Goal: Task Accomplishment & Management: Manage account settings

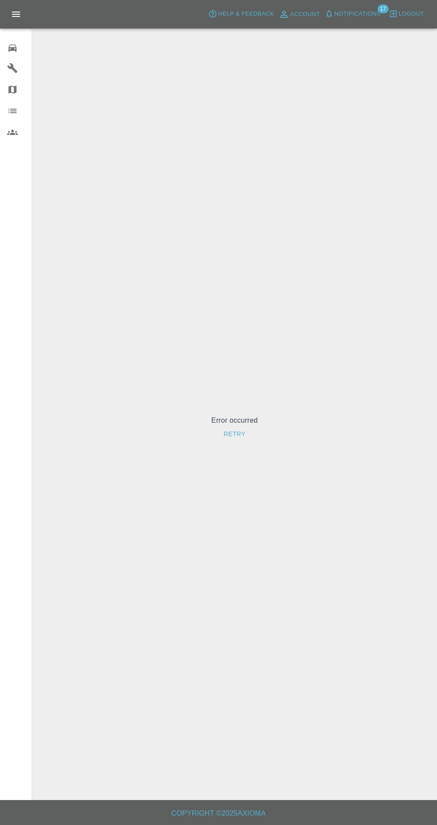
click at [16, 45] on icon at bounding box center [12, 48] width 11 height 11
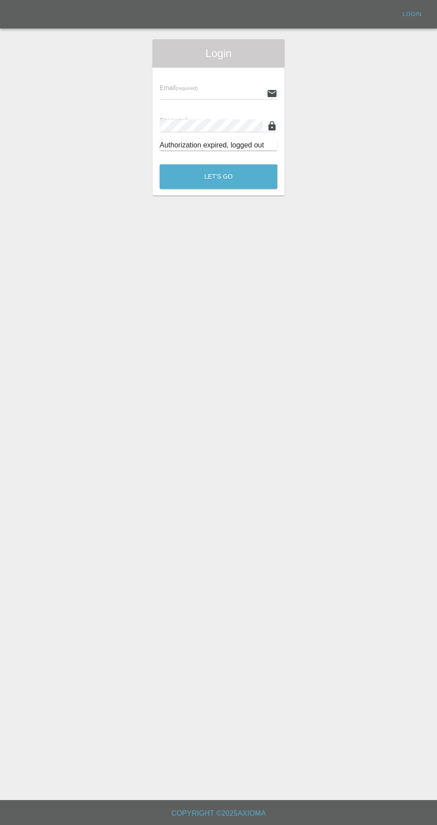
click at [160, 73] on div "Email (required) Password (required) Authorization expired, logged out" at bounding box center [218, 113] width 132 height 90
click at [182, 92] on input "text" at bounding box center [211, 93] width 103 height 13
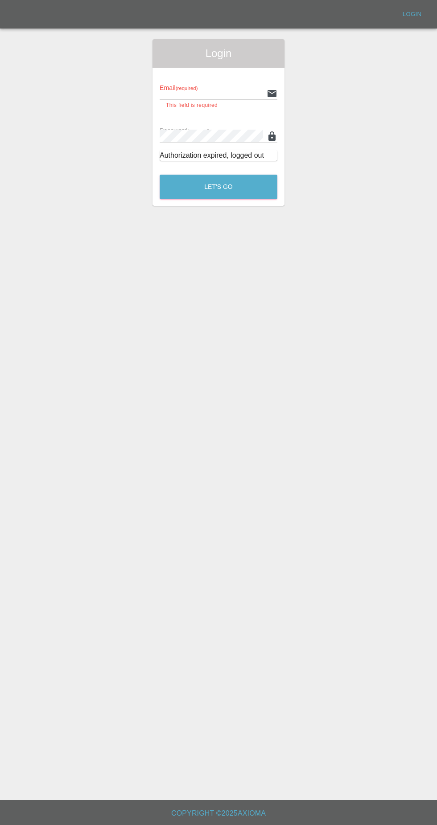
type input "[EMAIL_ADDRESS][DOMAIN_NAME]"
click at [160, 175] on button "Let's Go" at bounding box center [219, 187] width 118 height 25
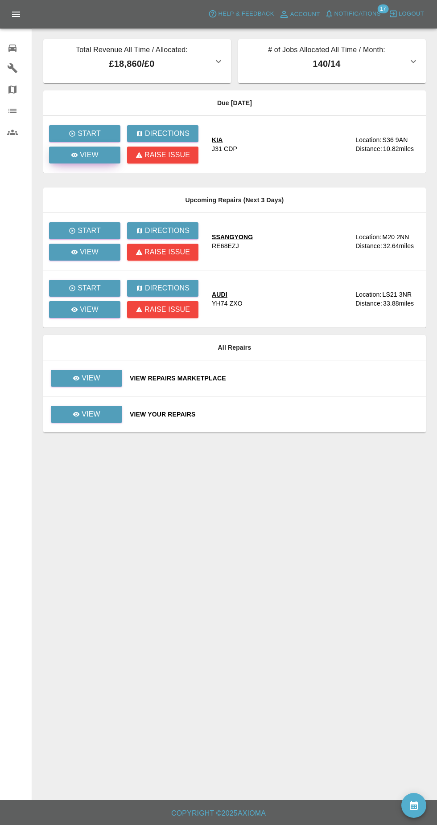
click at [91, 159] on p "View" at bounding box center [89, 155] width 19 height 11
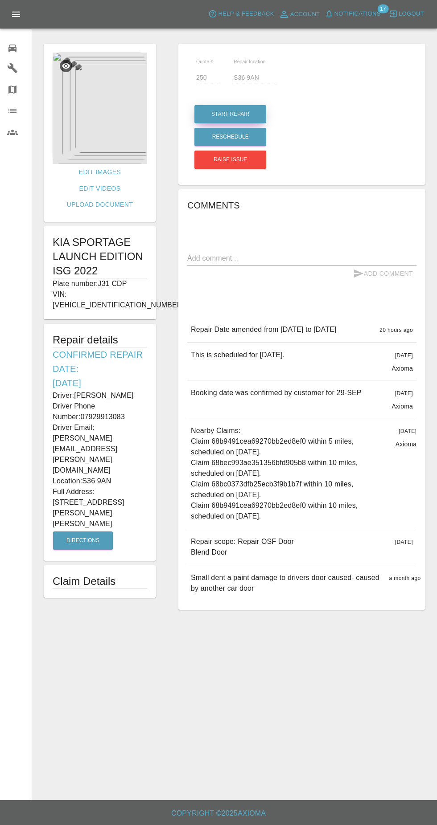
click at [213, 114] on button "Start Repair" at bounding box center [230, 114] width 72 height 18
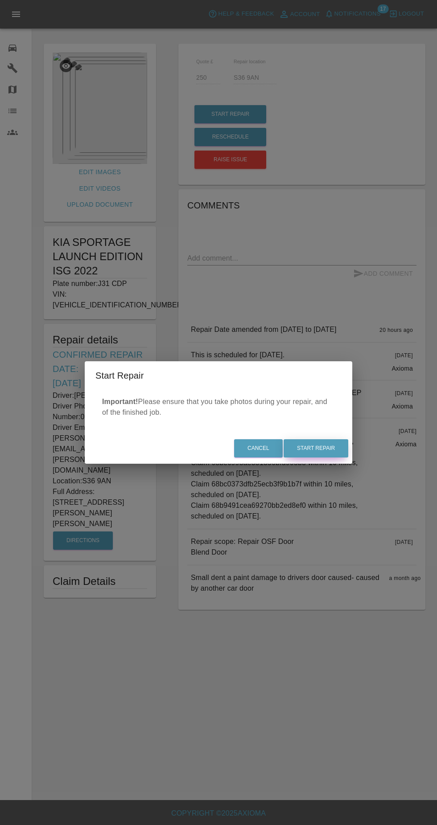
click at [312, 450] on button "Start Repair" at bounding box center [315, 448] width 65 height 18
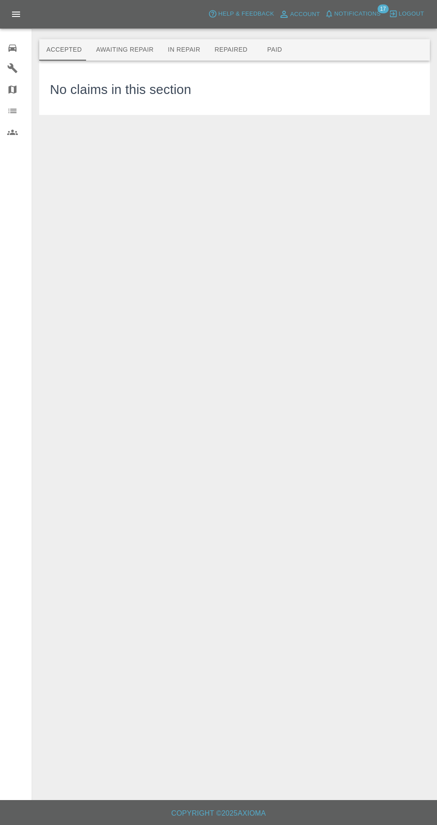
click at [126, 49] on button "Awaiting Repair" at bounding box center [125, 49] width 72 height 21
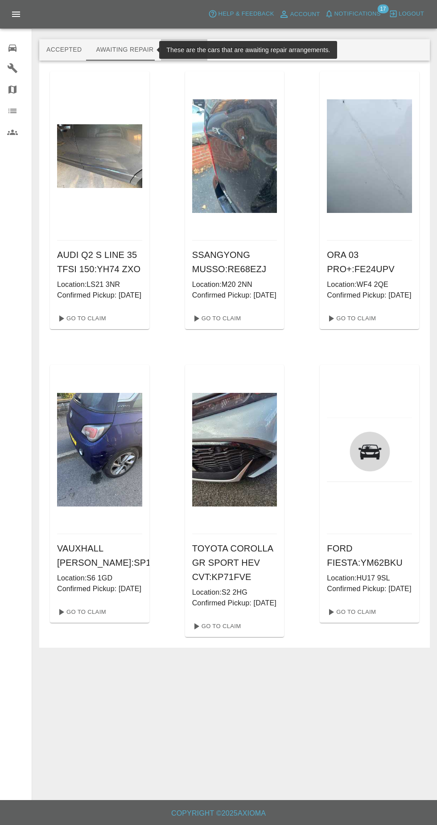
click at [179, 49] on button "In Repair" at bounding box center [184, 49] width 47 height 21
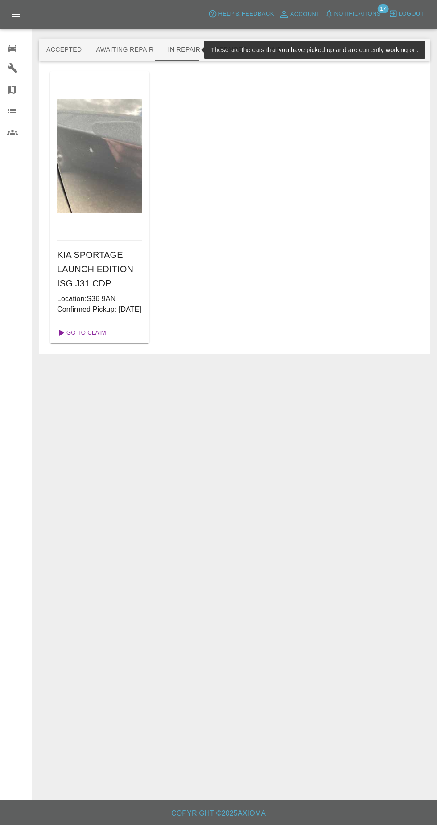
click at [66, 338] on icon at bounding box center [61, 333] width 11 height 11
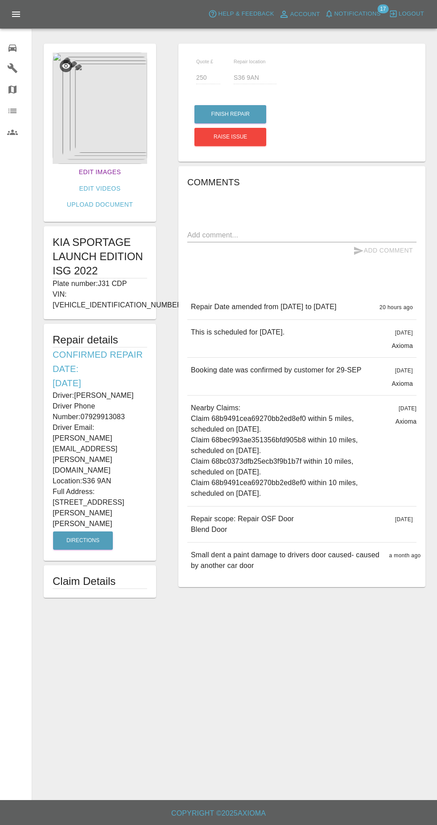
click at [100, 167] on link "Edit Images" at bounding box center [99, 172] width 49 height 16
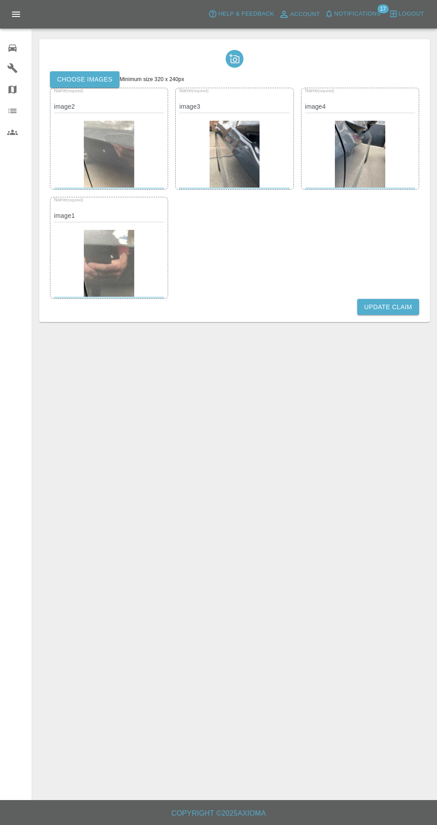
click at [90, 76] on label "Choose images" at bounding box center [85, 79] width 70 height 16
click at [0, 0] on input "Choose images" at bounding box center [0, 0] width 0 height 0
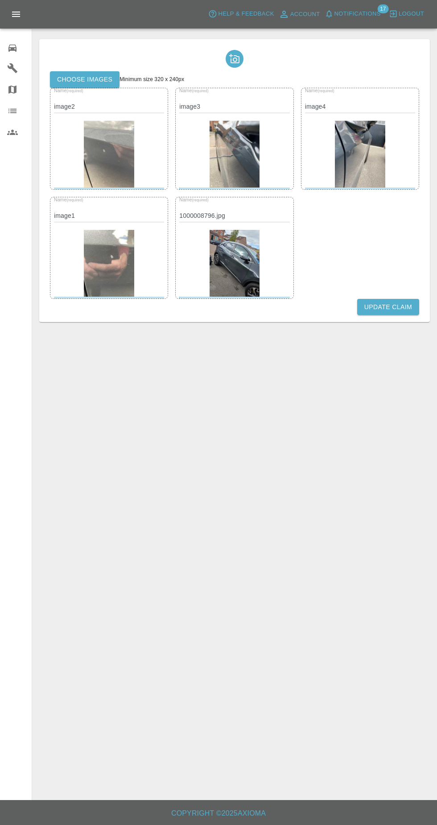
click at [400, 307] on button "Update Claim" at bounding box center [388, 307] width 62 height 16
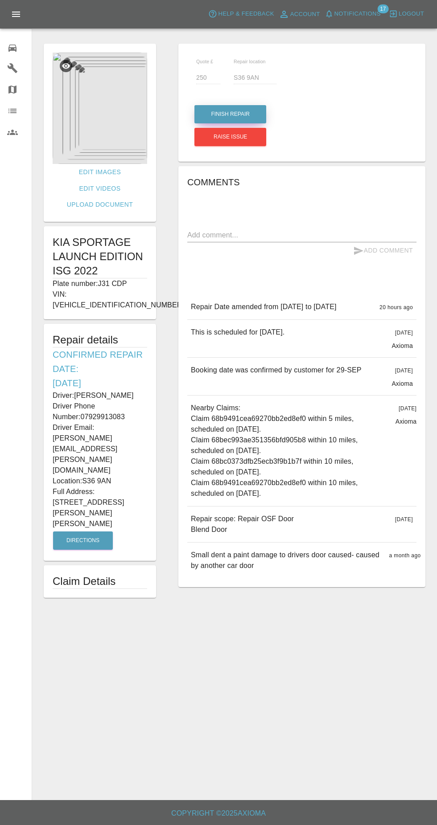
click at [246, 114] on button "Finish Repair" at bounding box center [230, 114] width 72 height 18
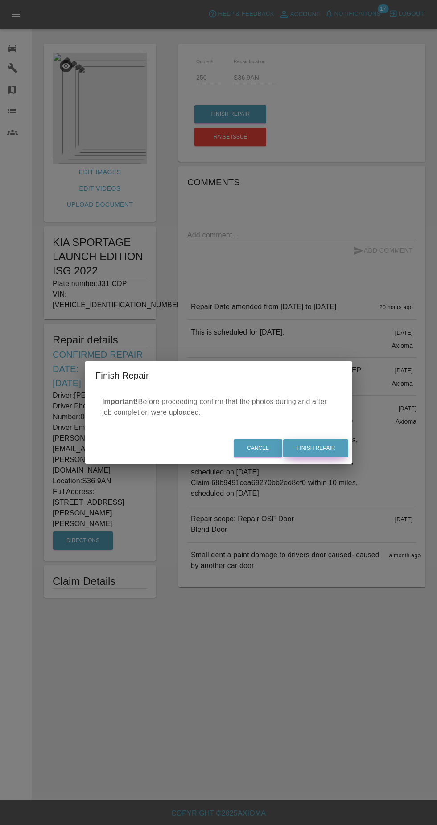
click at [313, 449] on button "Finish Repair" at bounding box center [315, 448] width 65 height 18
click at [313, 453] on div "Cancel Finish Repair" at bounding box center [218, 449] width 267 height 30
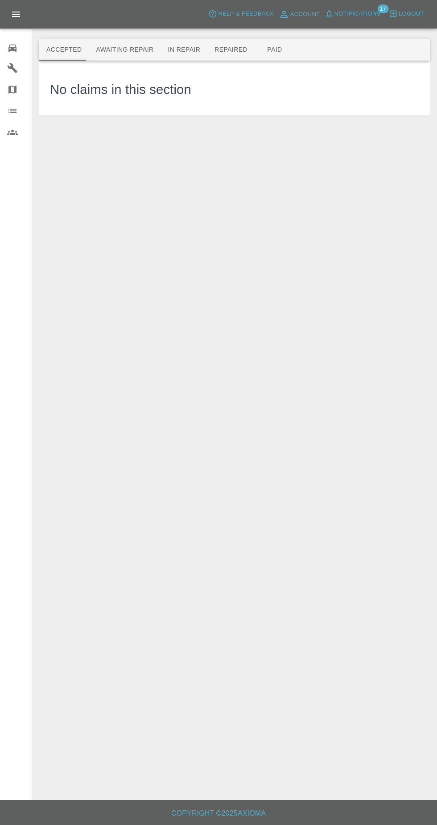
scroll to position [11, 0]
